Goal: Navigation & Orientation: Find specific page/section

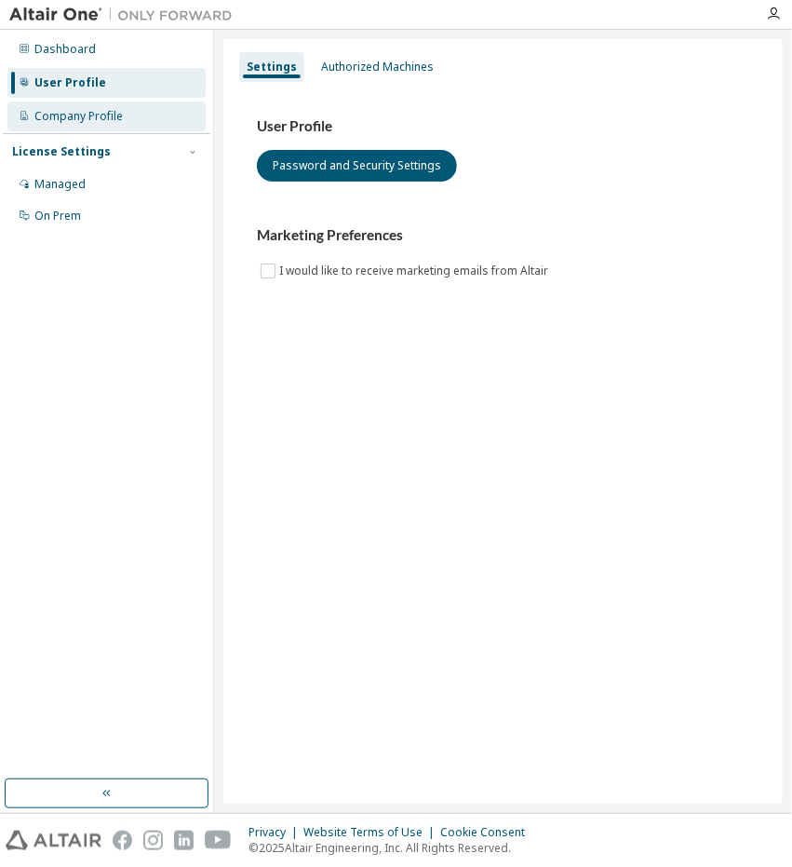
click at [89, 122] on div "Company Profile" at bounding box center [78, 116] width 88 height 15
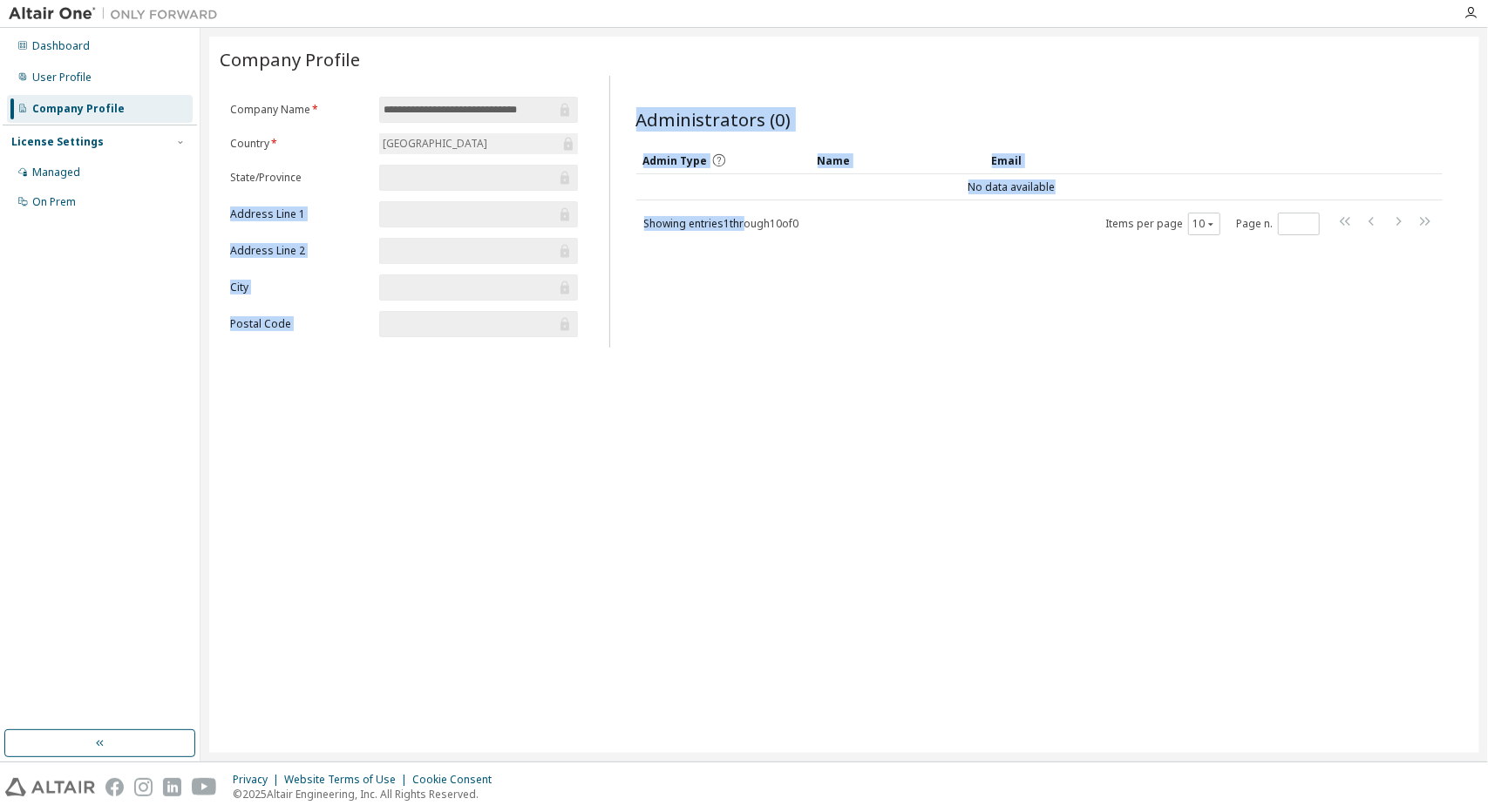
drag, startPoint x: 361, startPoint y: 171, endPoint x: 744, endPoint y: 245, distance: 390.1
click at [741, 245] on div "**********" at bounding box center [844, 211] width 1248 height 272
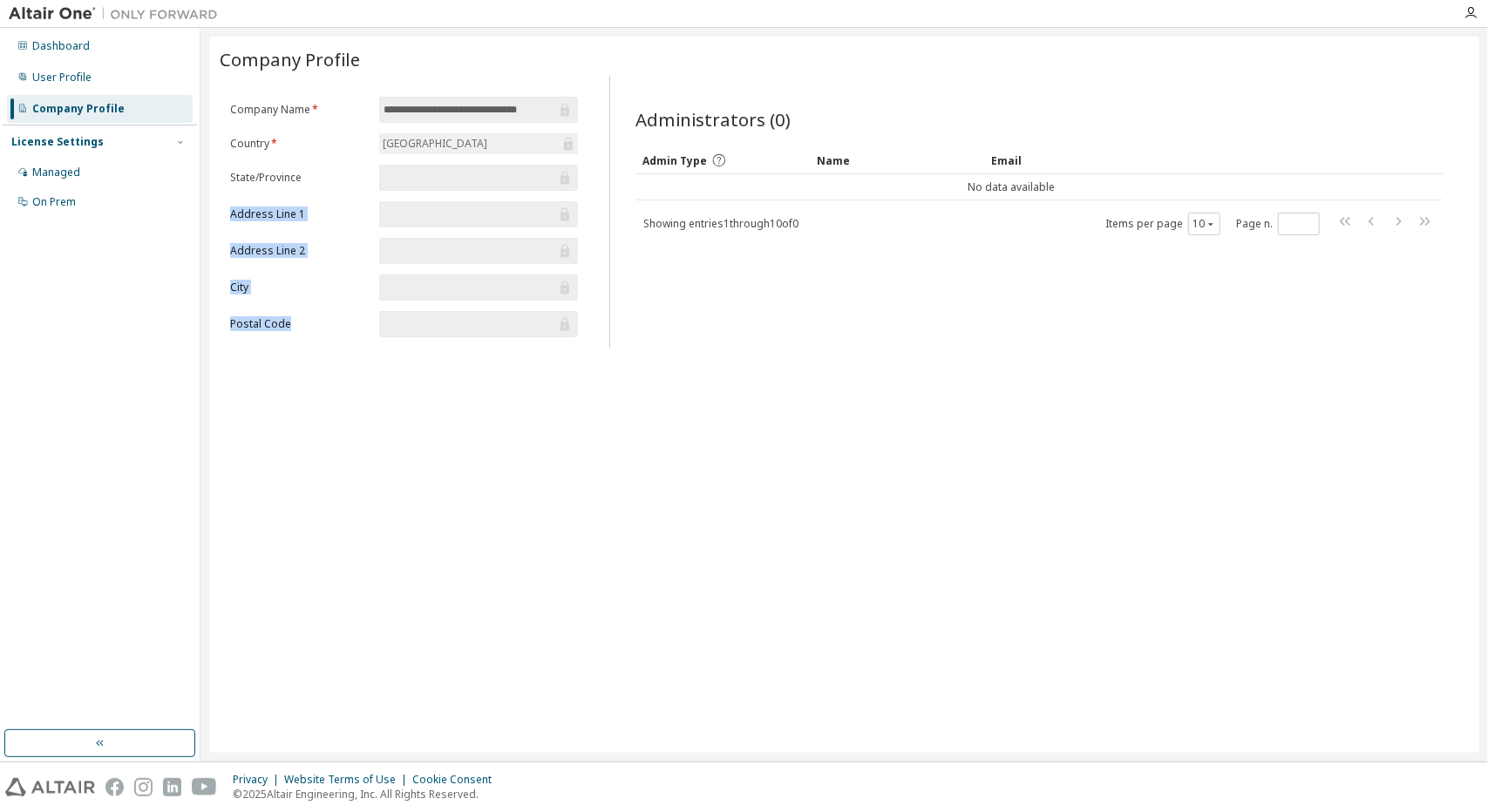
click at [741, 370] on div "**********" at bounding box center [843, 394] width 1270 height 716
click at [64, 82] on div "User Profile" at bounding box center [61, 77] width 59 height 14
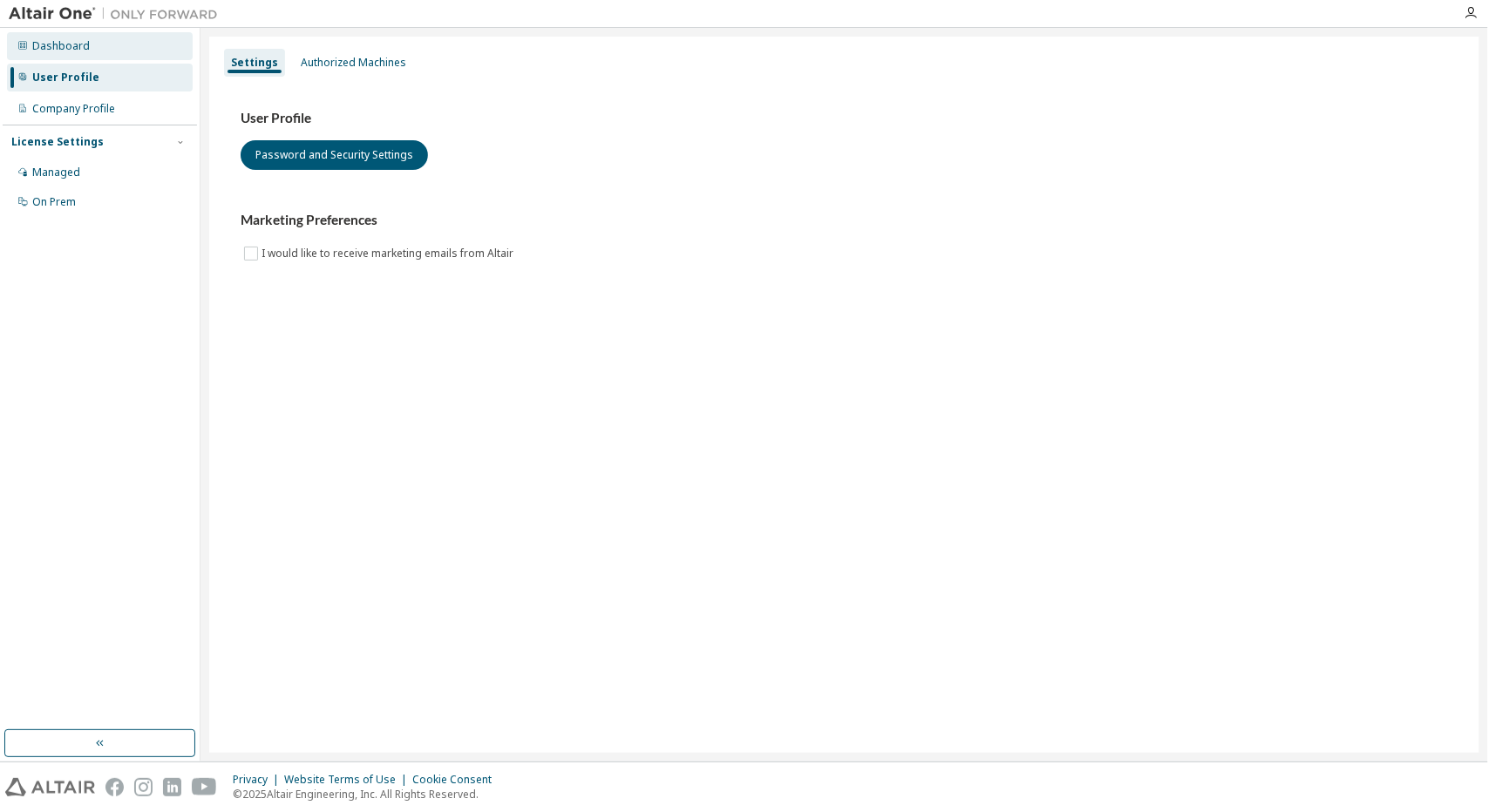
click at [121, 55] on div "Dashboard" at bounding box center [99, 46] width 185 height 28
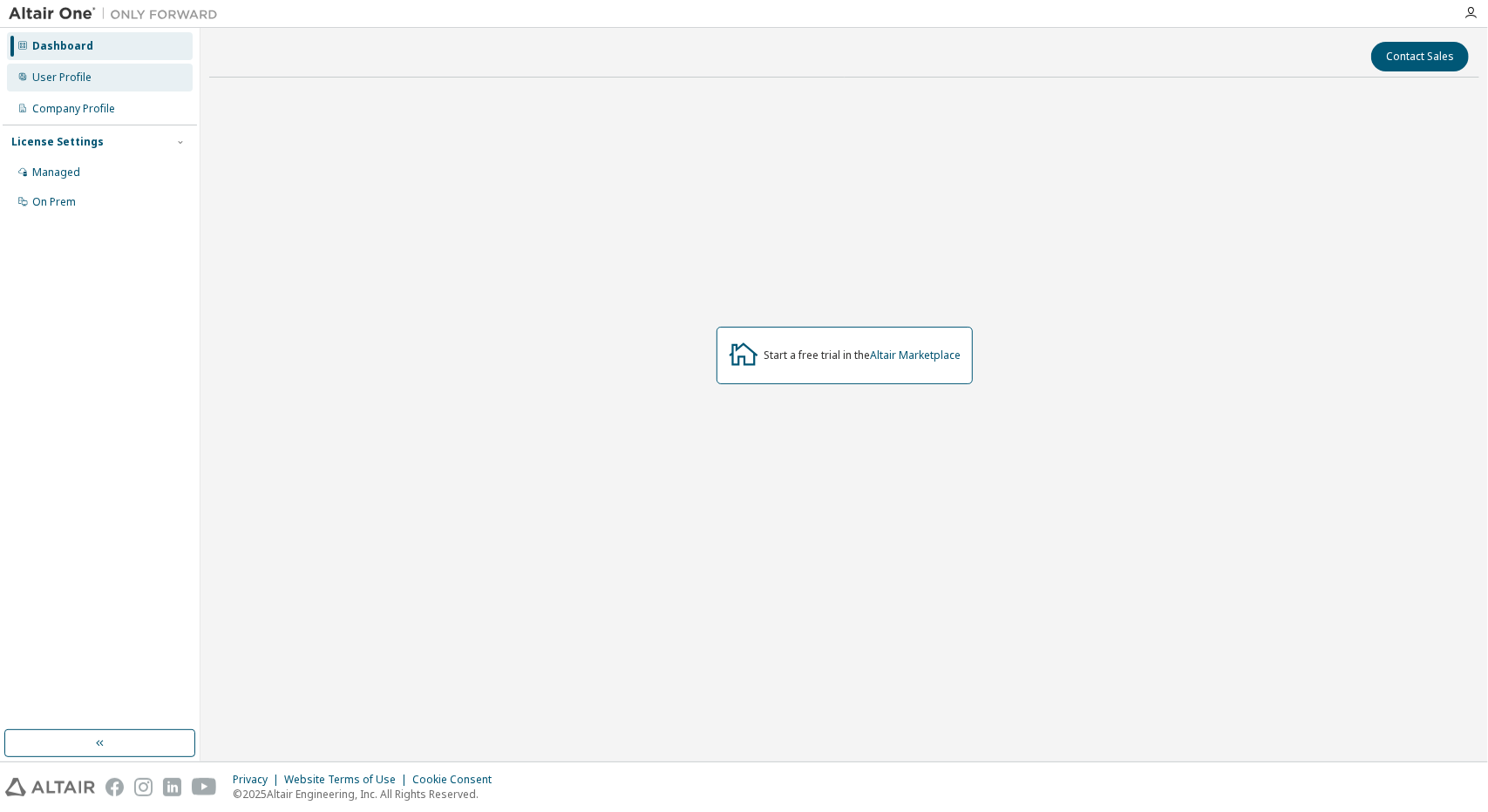
click at [123, 79] on div "User Profile" at bounding box center [99, 78] width 185 height 28
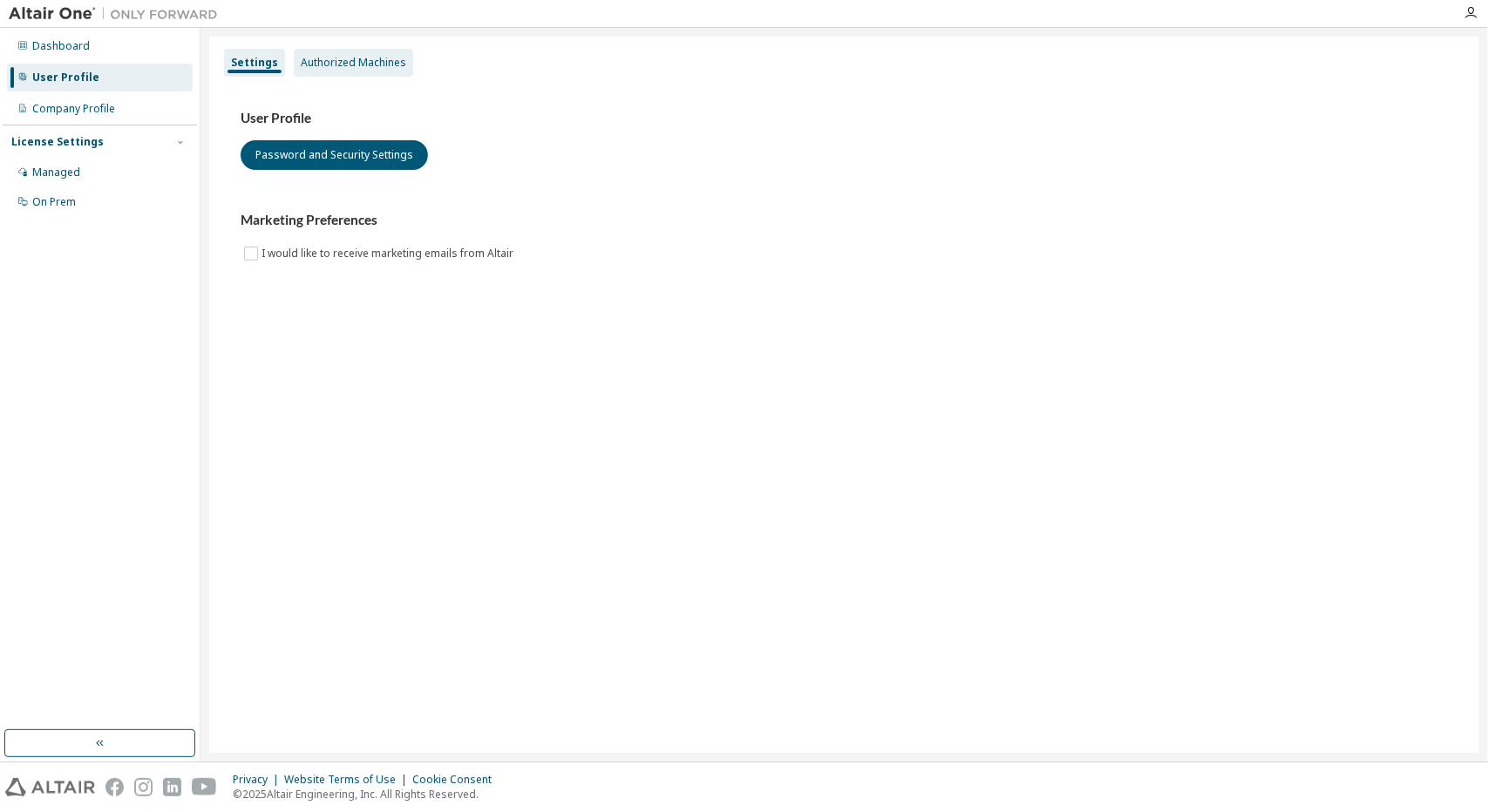
click at [333, 63] on div "Authorized Machines" at bounding box center [353, 63] width 106 height 14
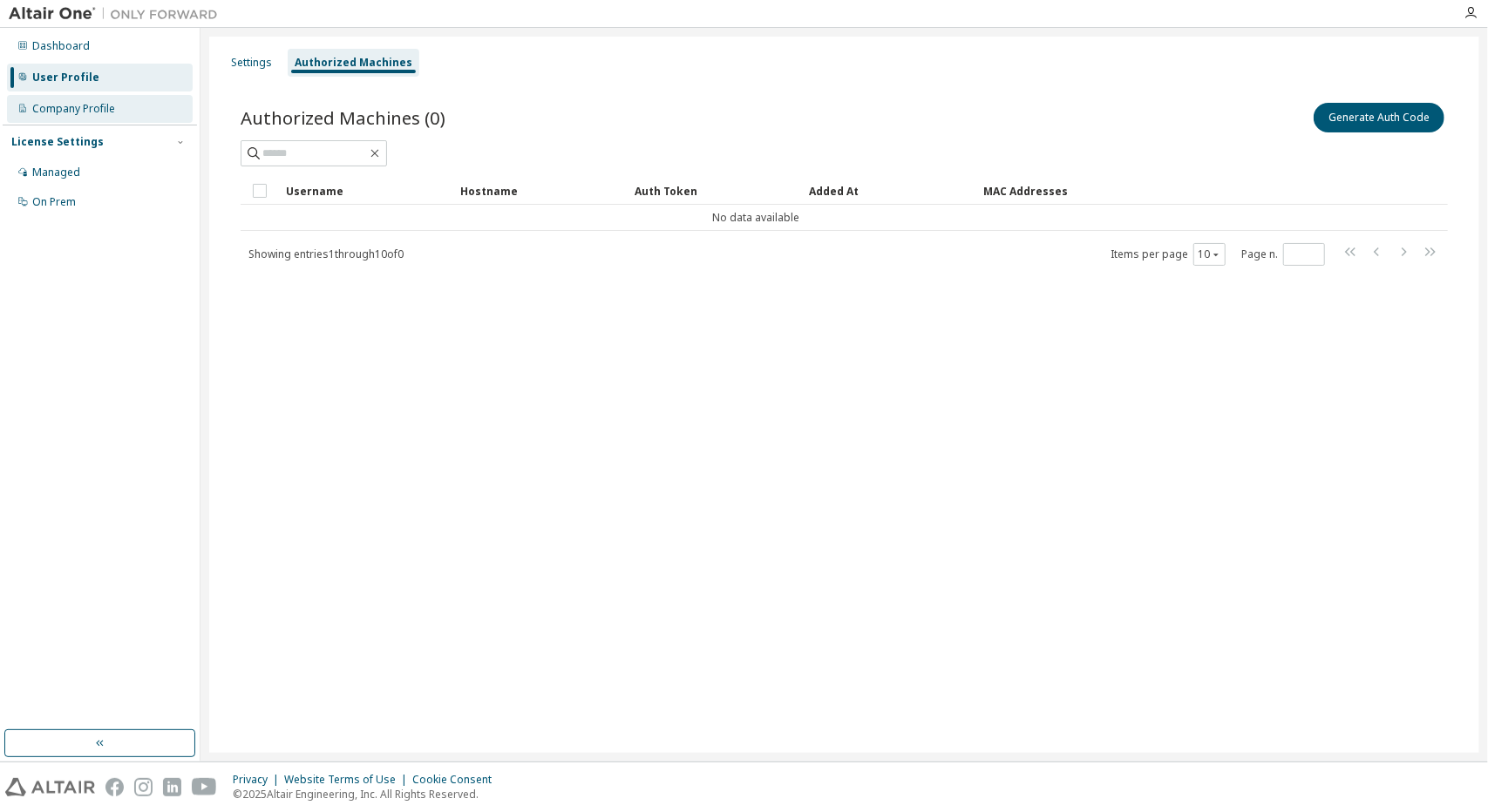
click at [75, 109] on div "Company Profile" at bounding box center [73, 109] width 82 height 14
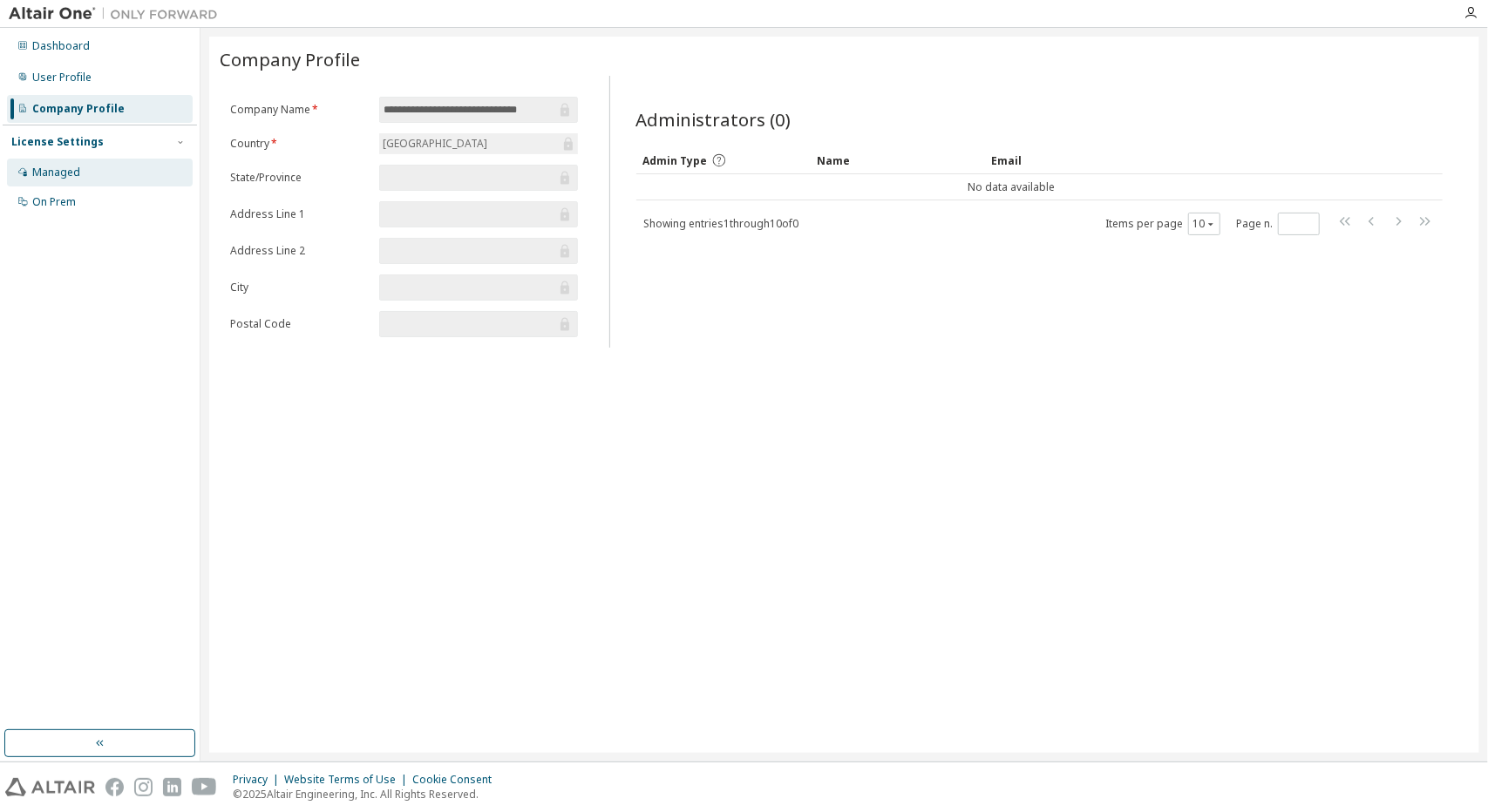
click at [80, 168] on div "Managed" at bounding box center [99, 172] width 185 height 28
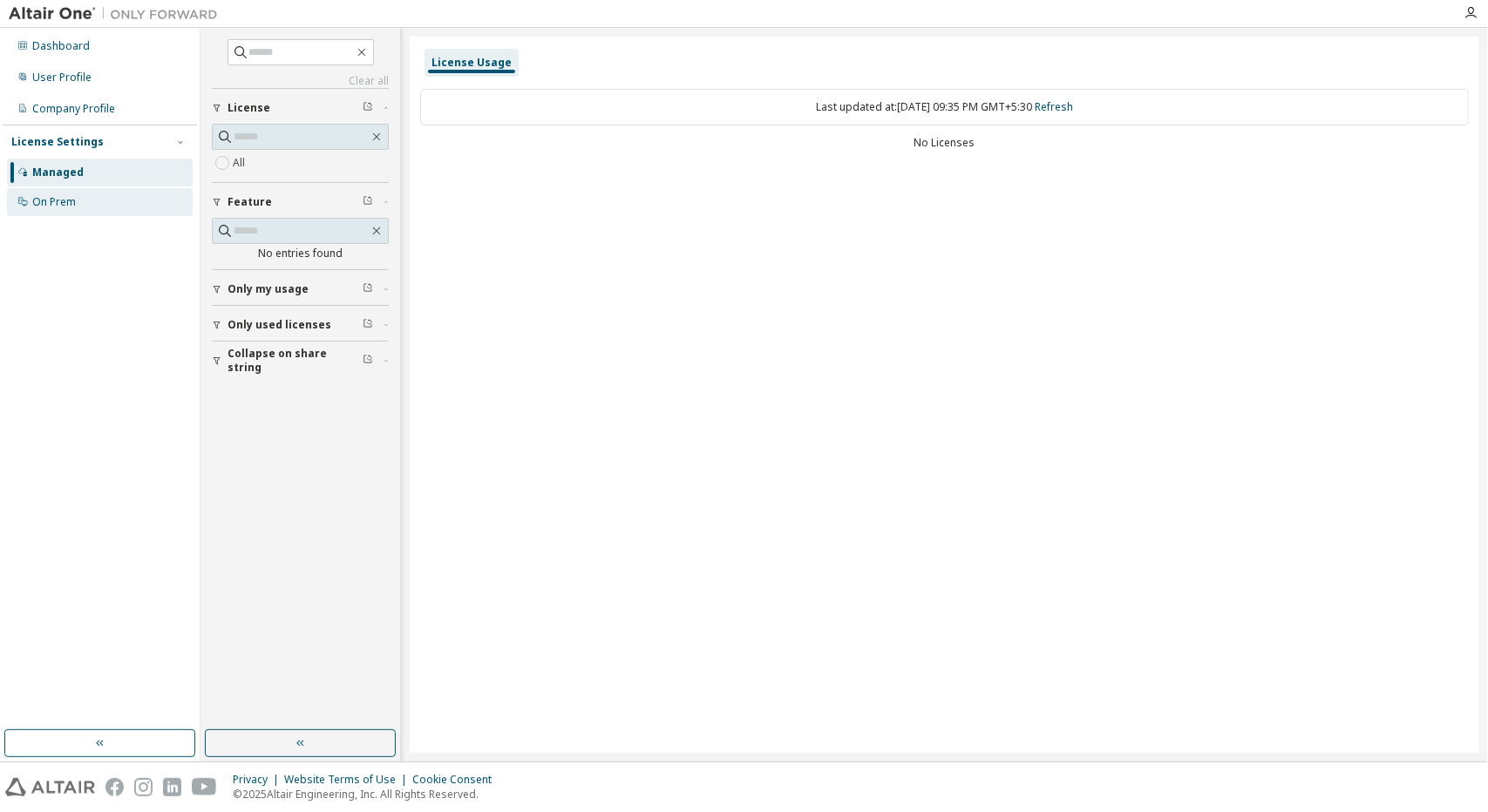
click at [72, 206] on div "On Prem" at bounding box center [53, 202] width 44 height 14
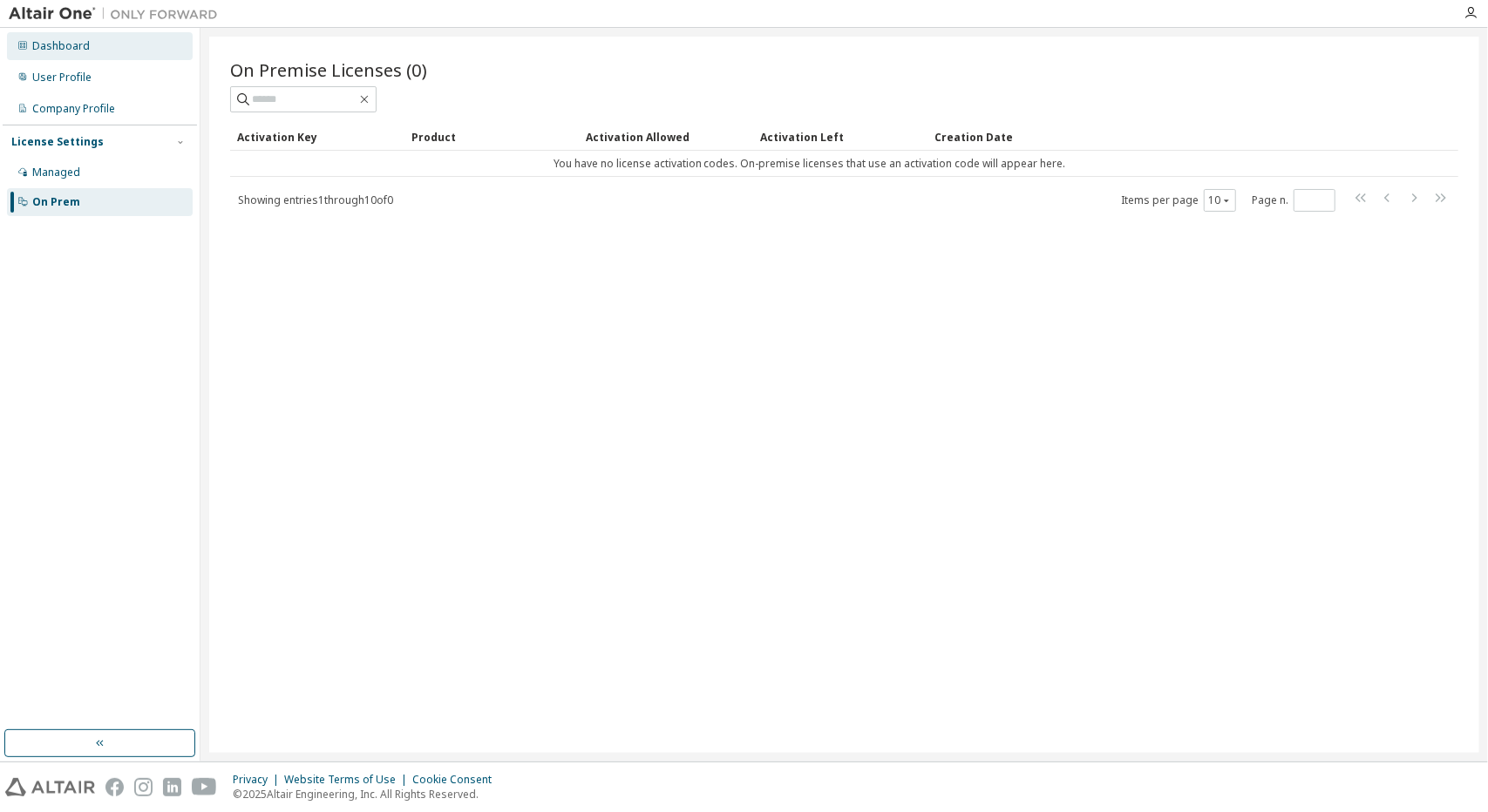
click at [77, 51] on div "Dashboard" at bounding box center [60, 46] width 57 height 14
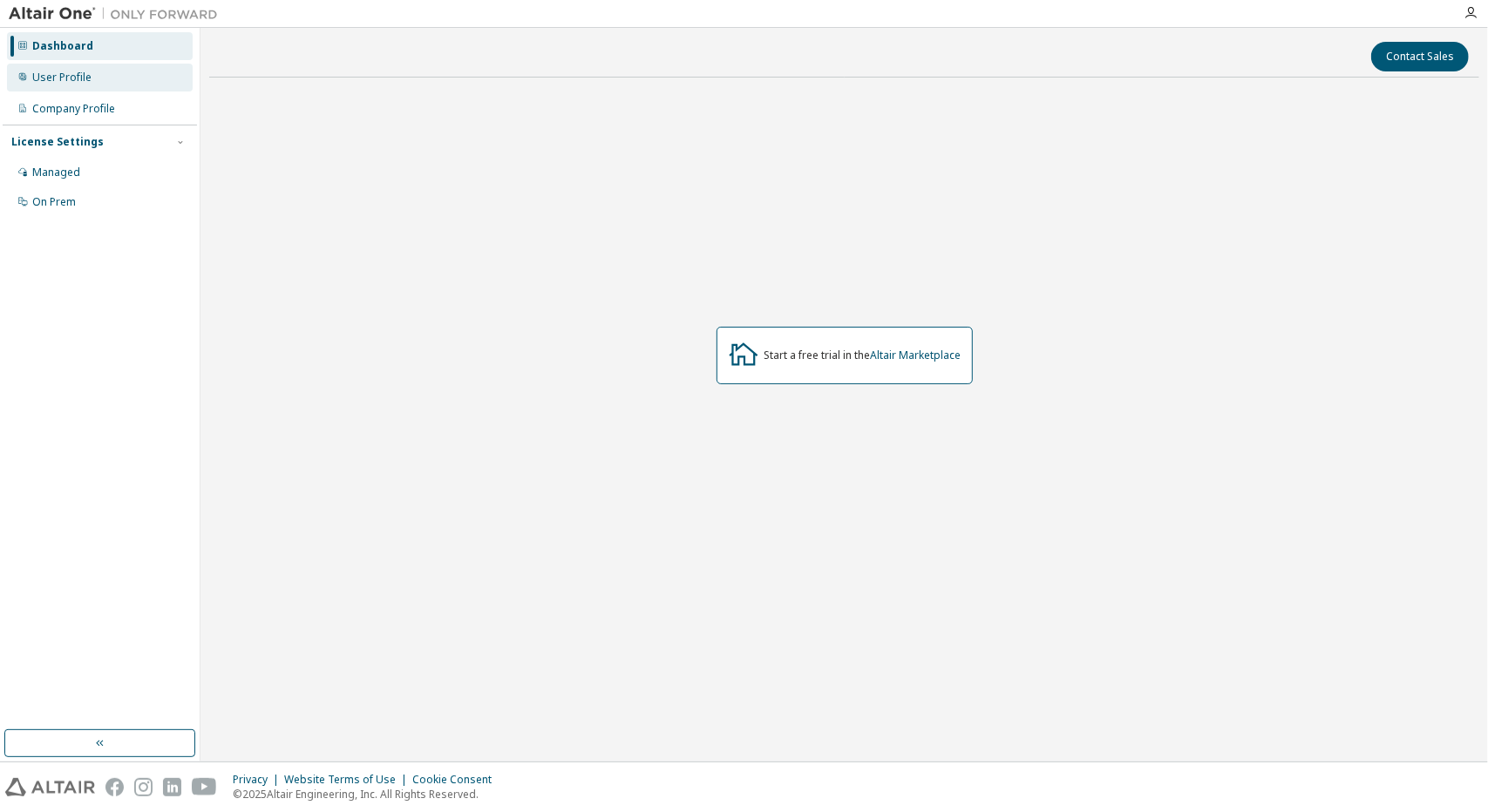
click at [91, 82] on div "User Profile" at bounding box center [99, 78] width 185 height 28
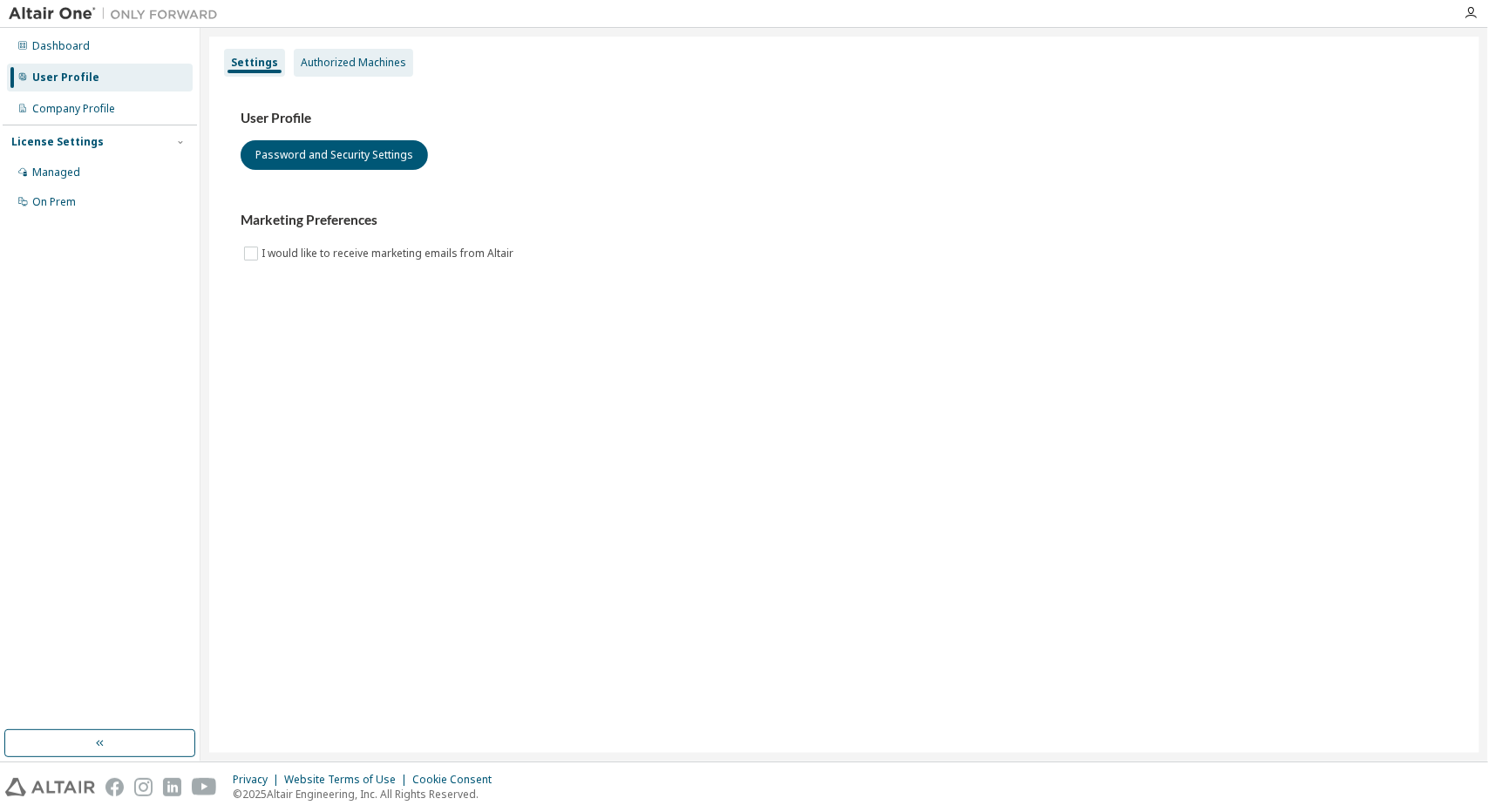
click at [363, 50] on div "Authorized Machines" at bounding box center [354, 63] width 120 height 28
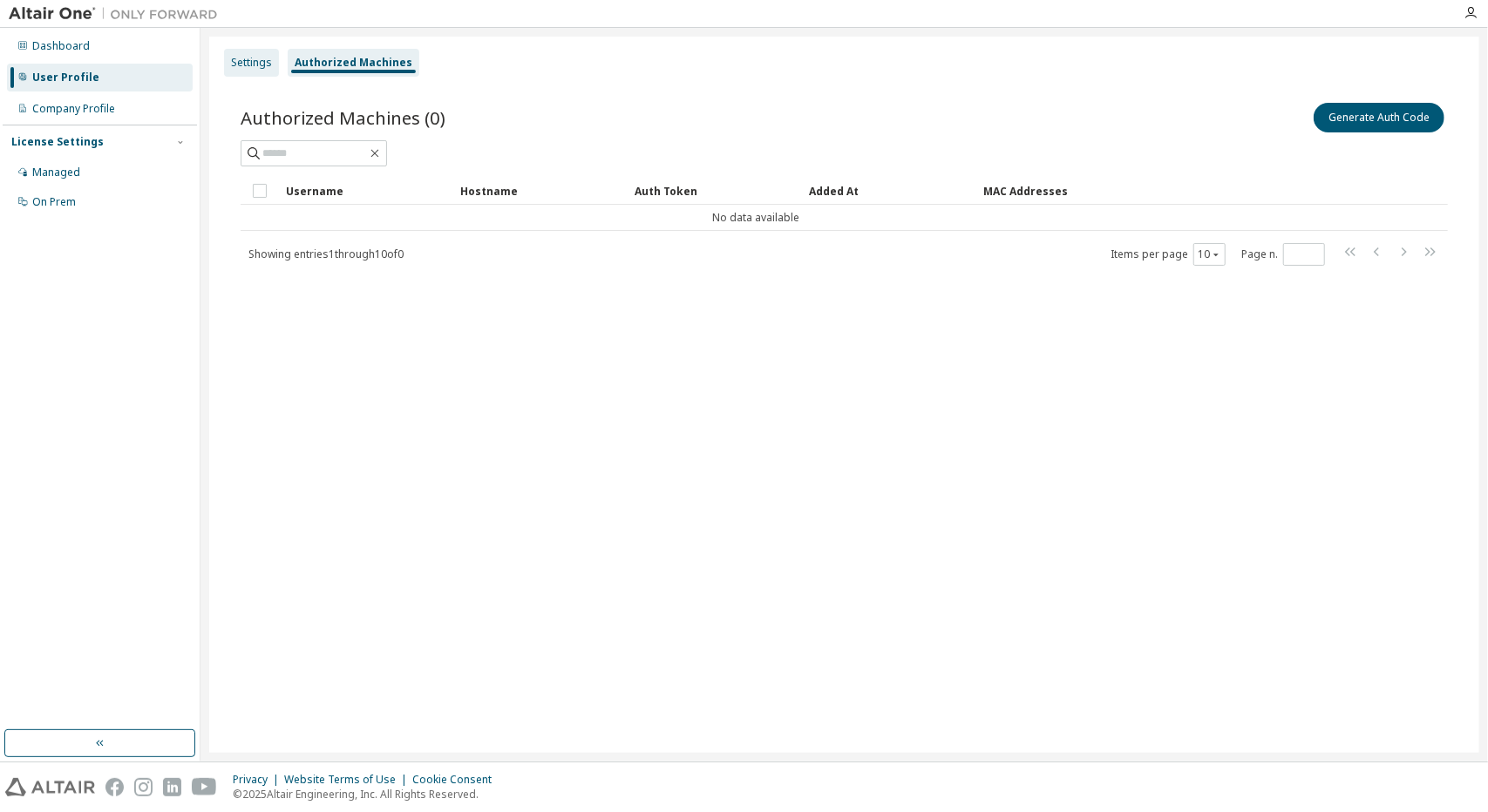
click at [247, 50] on div "Settings" at bounding box center [251, 63] width 55 height 28
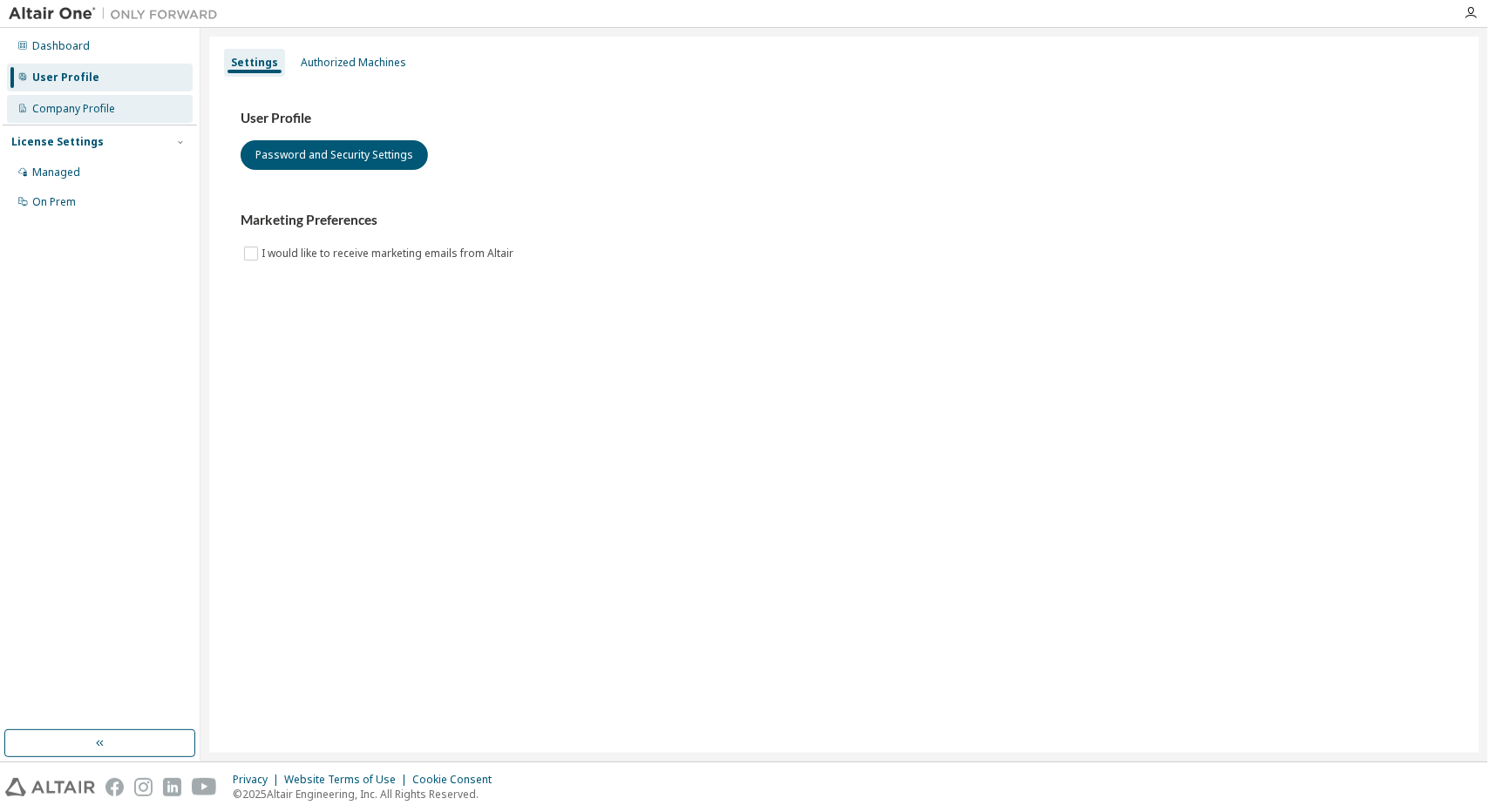
click at [85, 108] on div "Company Profile" at bounding box center [73, 109] width 82 height 14
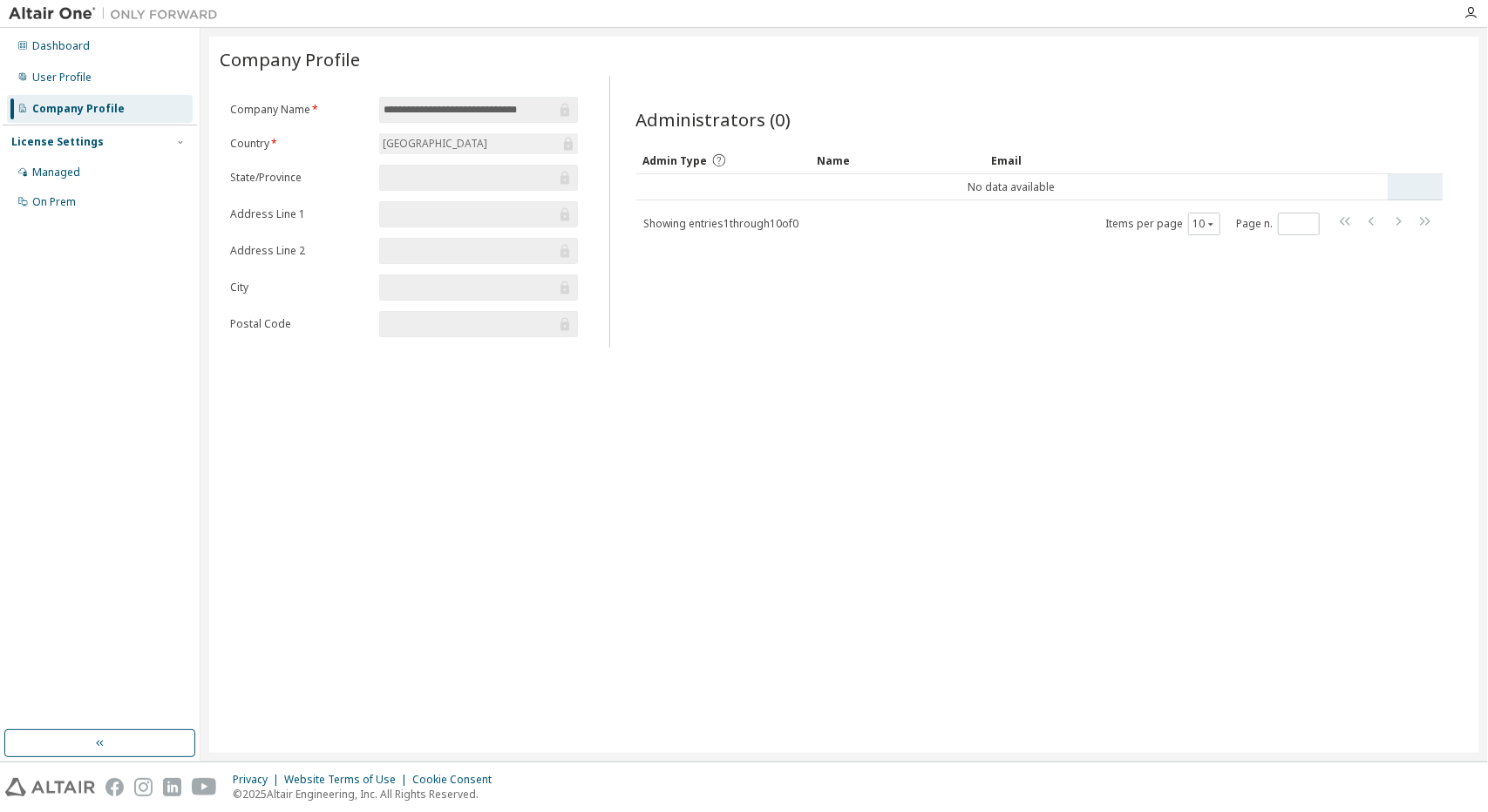
click at [741, 193] on tr "No data available" at bounding box center [1039, 187] width 806 height 26
click at [741, 366] on div "**********" at bounding box center [843, 394] width 1270 height 716
click at [52, 46] on div "Dashboard" at bounding box center [60, 46] width 57 height 14
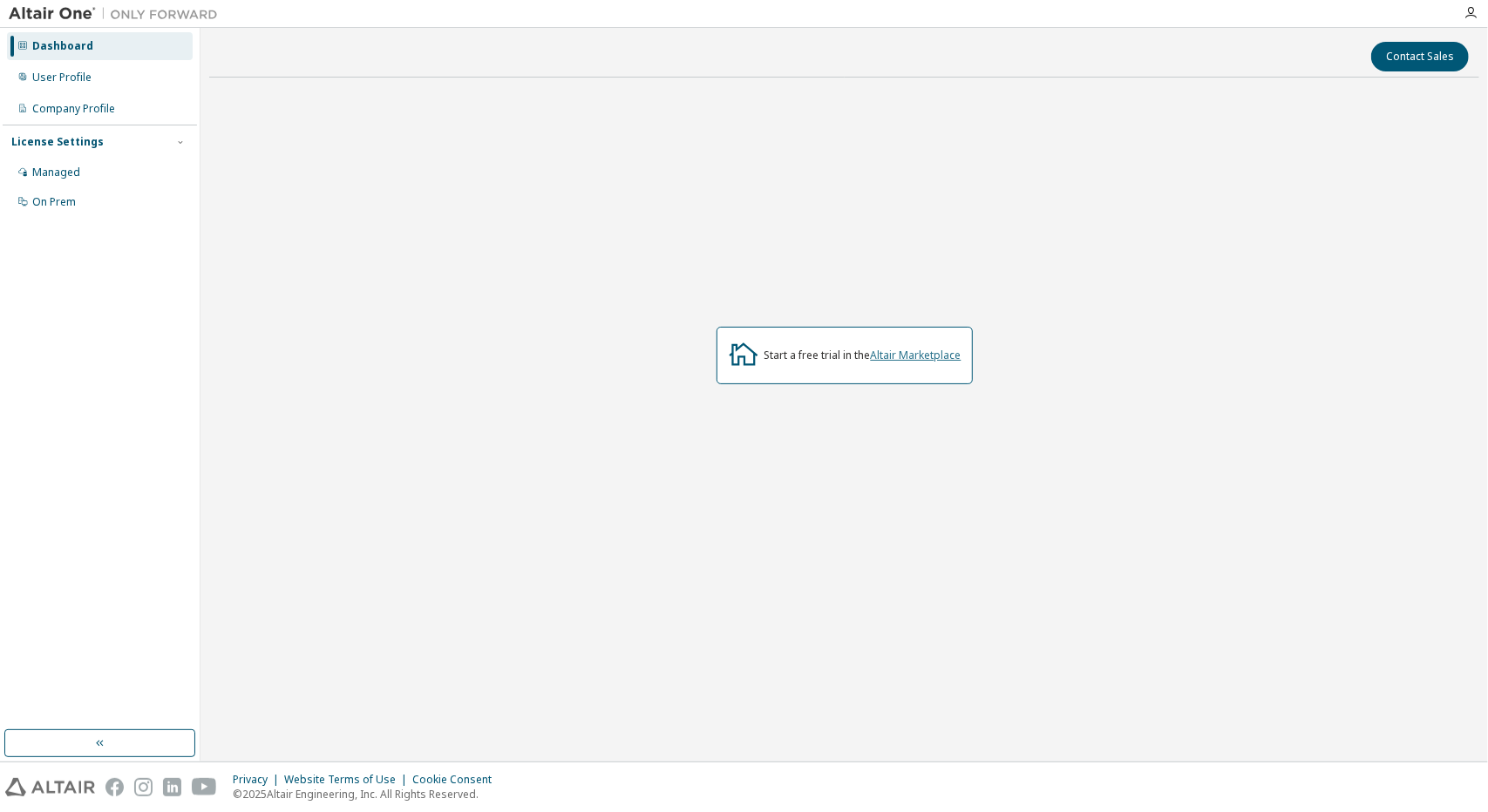
click at [741, 354] on link "Altair Marketplace" at bounding box center [915, 355] width 91 height 15
